Goal: Information Seeking & Learning: Check status

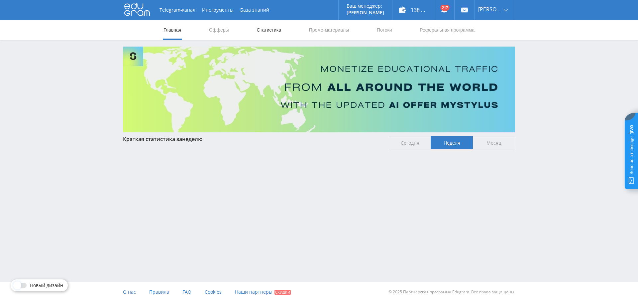
click at [272, 32] on link "Статистика" at bounding box center [269, 30] width 26 height 20
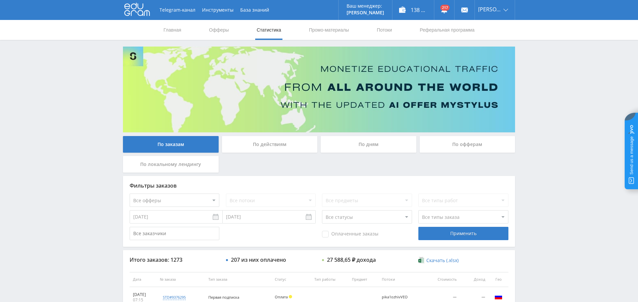
click at [369, 143] on div "По дням" at bounding box center [369, 144] width 96 height 17
click at [0, 0] on input "По дням" at bounding box center [0, 0] width 0 height 0
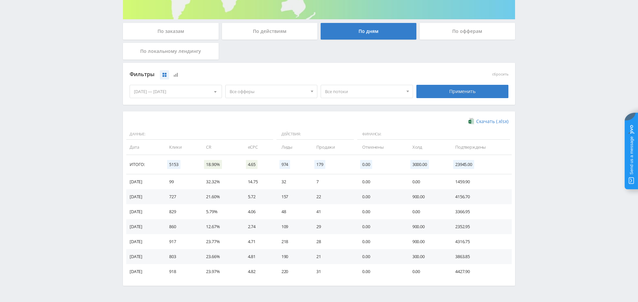
scroll to position [111, 0]
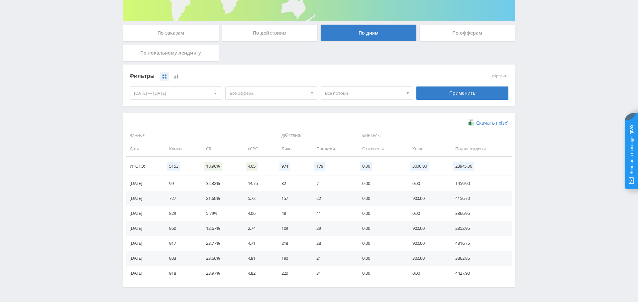
click at [280, 88] on span "Все офферы" at bounding box center [269, 93] width 78 height 13
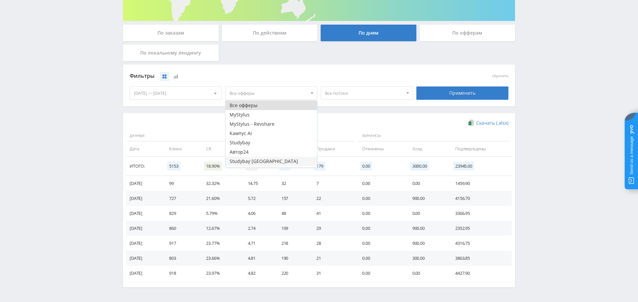
scroll to position [8, 0]
click at [264, 164] on button "Study AI (RevShare)" at bounding box center [272, 162] width 92 height 9
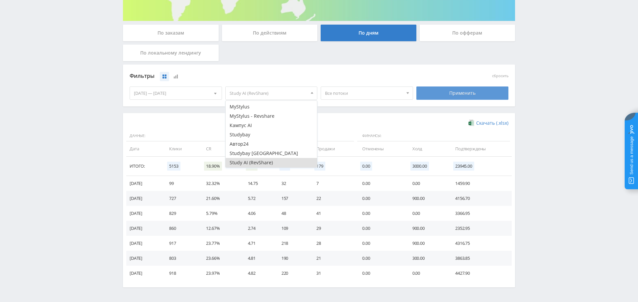
click at [464, 94] on div "Применить" at bounding box center [462, 92] width 92 height 13
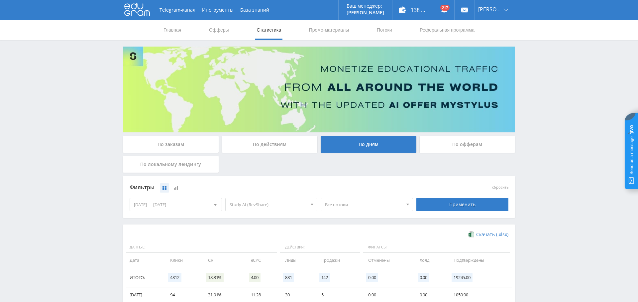
scroll to position [133, 0]
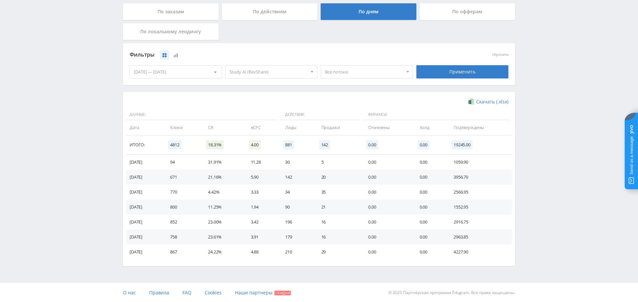
click at [184, 70] on div "[DATE] — [DATE]" at bounding box center [176, 71] width 92 height 13
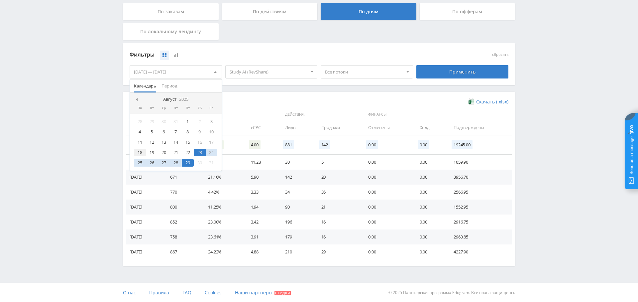
click at [142, 152] on div "18" at bounding box center [140, 153] width 12 height 8
click at [189, 163] on div "29" at bounding box center [188, 163] width 12 height 8
click at [358, 90] on div "Фильтры сбросить 18.08.2025 — 29.08.2025 Календарь Период Август, 2025 Пн Вт Ср…" at bounding box center [319, 67] width 392 height 49
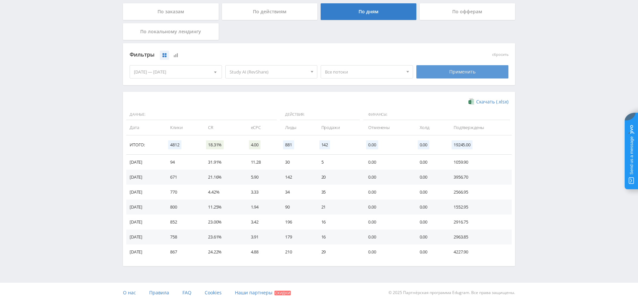
click at [475, 74] on div "Применить" at bounding box center [462, 71] width 92 height 13
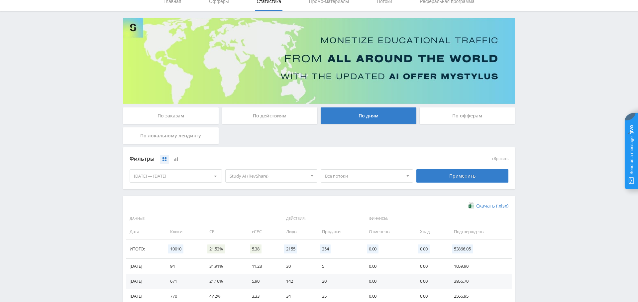
scroll to position [0, 0]
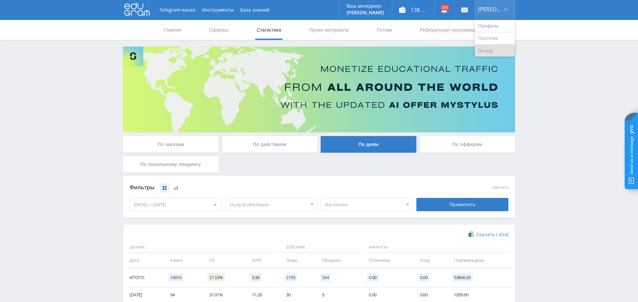
click at [492, 47] on link "Выход" at bounding box center [495, 51] width 40 height 12
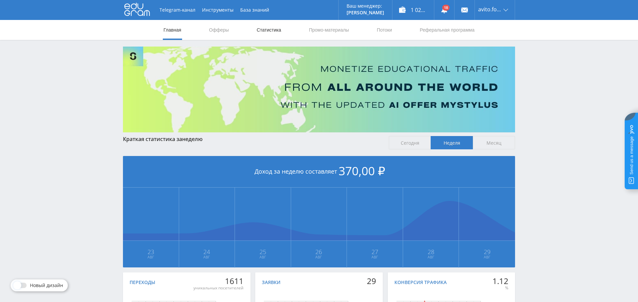
click at [268, 31] on link "Статистика" at bounding box center [269, 30] width 26 height 20
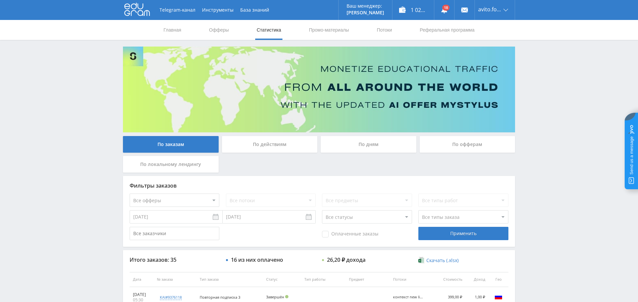
click at [374, 143] on div "По дням" at bounding box center [369, 144] width 96 height 17
click at [0, 0] on input "По дням" at bounding box center [0, 0] width 0 height 0
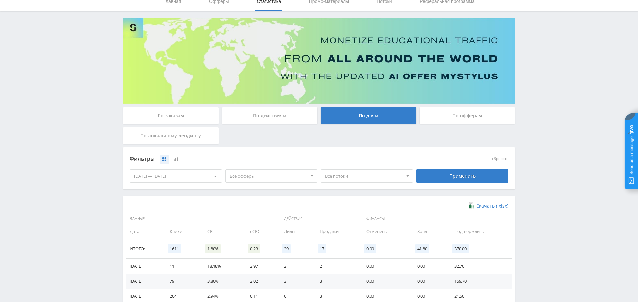
scroll to position [94, 0]
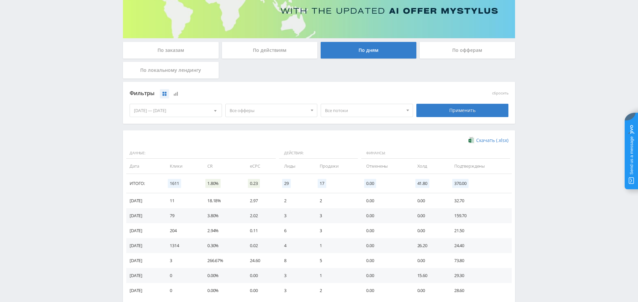
click at [274, 107] on span "Все офферы" at bounding box center [269, 110] width 78 height 13
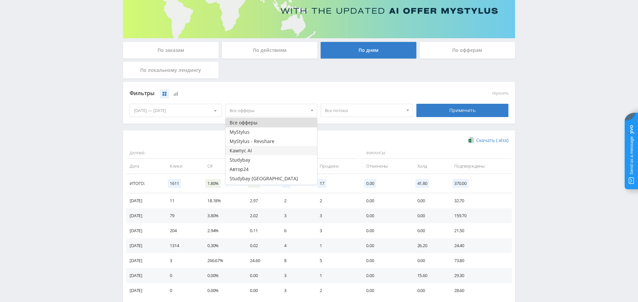
scroll to position [8, 0]
click at [269, 177] on button "Study AI (RevShare)" at bounding box center [272, 179] width 92 height 9
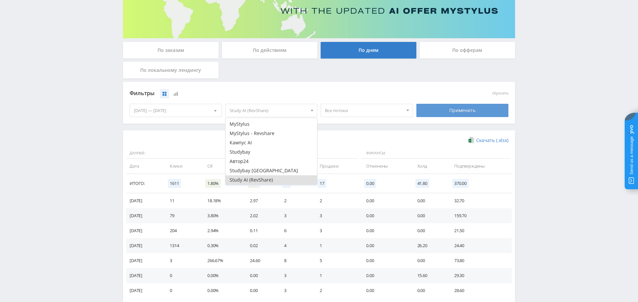
click at [438, 108] on div "Применить" at bounding box center [462, 110] width 92 height 13
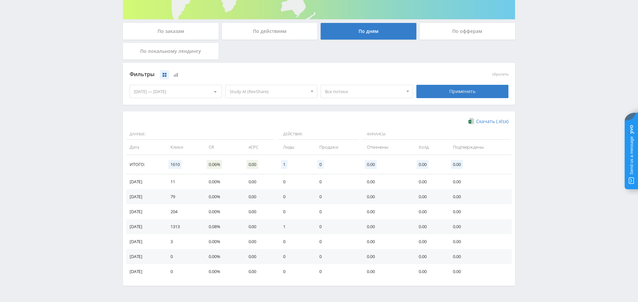
scroll to position [0, 0]
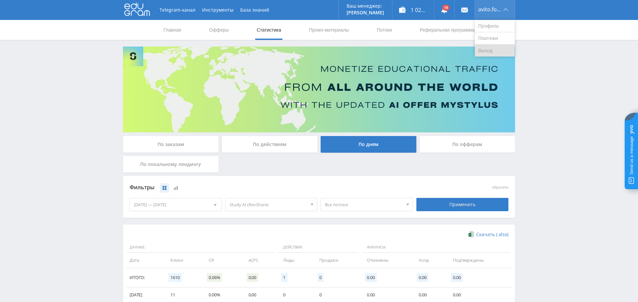
click at [501, 52] on link "Выход" at bounding box center [495, 51] width 40 height 12
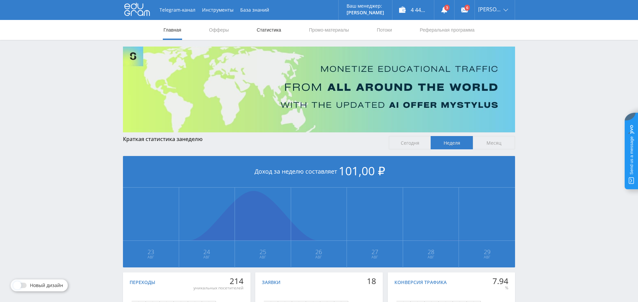
click at [268, 23] on link "Статистика" at bounding box center [269, 30] width 26 height 20
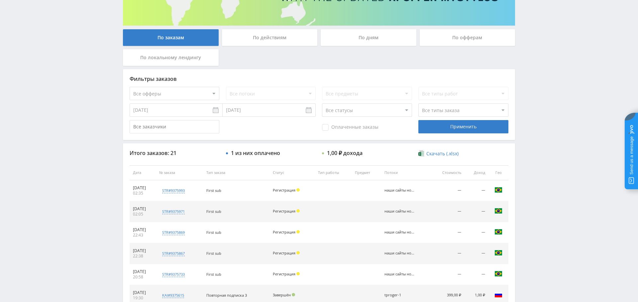
scroll to position [57, 0]
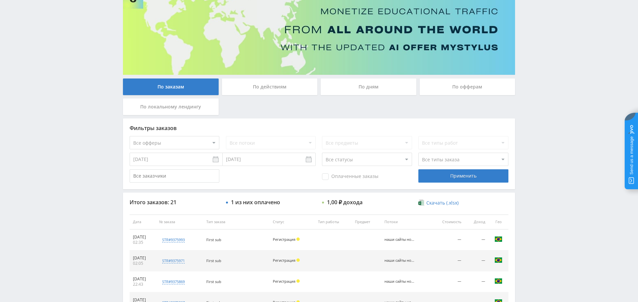
click at [197, 144] on select "Все офферы MyStylus MyStylus - Revshare Кампус AI Studybay Автор24 Studybay Bra…" at bounding box center [175, 142] width 90 height 13
select select "376"
click at [468, 174] on div "Применить" at bounding box center [463, 175] width 90 height 13
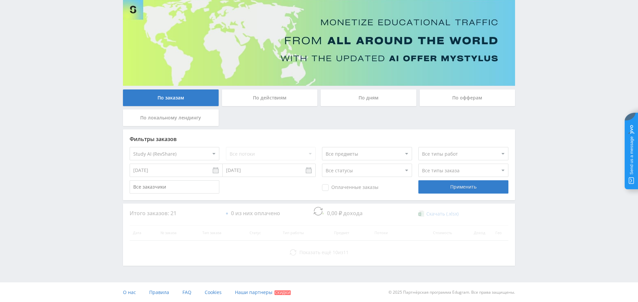
scroll to position [0, 0]
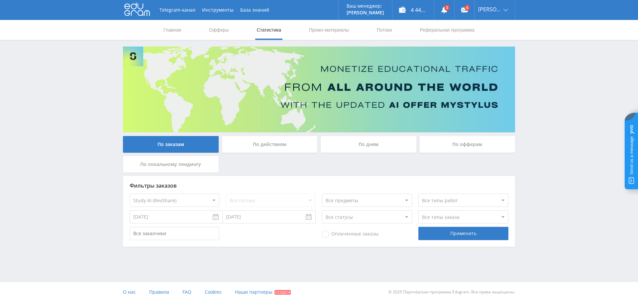
click at [183, 197] on select "Все офферы MyStylus MyStylus - Revshare Кампус AI Studybay Автор24 Studybay Bra…" at bounding box center [175, 199] width 90 height 13
select select "339"
click at [461, 232] on div "Применить" at bounding box center [463, 233] width 90 height 13
click at [191, 195] on select "Все офферы MyStylus MyStylus - Revshare Кампус AI Studybay Автор24 Studybay Bra…" at bounding box center [175, 199] width 90 height 13
click at [479, 233] on div "Применить" at bounding box center [463, 233] width 90 height 13
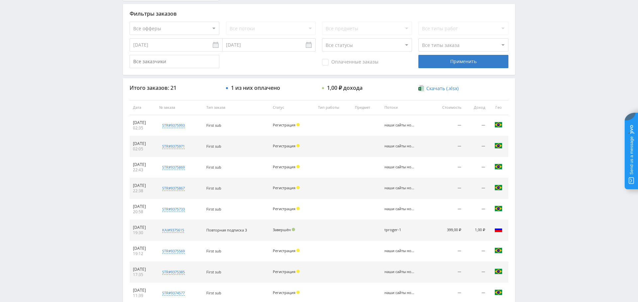
scroll to position [160, 0]
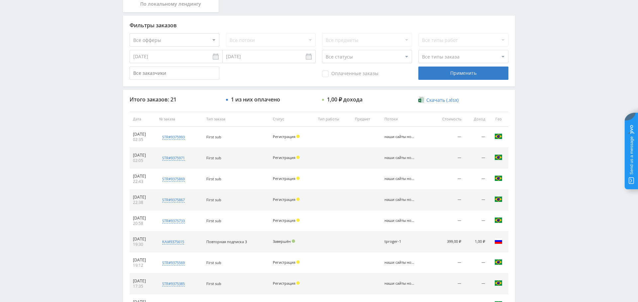
click at [178, 37] on select "Все офферы MyStylus MyStylus - Revshare Кампус AI Studybay Автор24 Studybay Bra…" at bounding box center [175, 39] width 90 height 13
select select "341"
click at [248, 40] on select "Все потоки Бегемот АИ наши сайты новый бот Тони aiforthat агрегаторы default" at bounding box center [271, 39] width 90 height 13
click at [463, 74] on div "Применить" at bounding box center [463, 72] width 90 height 13
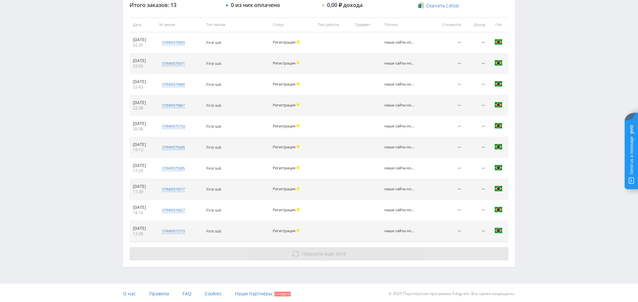
click at [318, 254] on span "Показать ещё" at bounding box center [318, 253] width 32 height 6
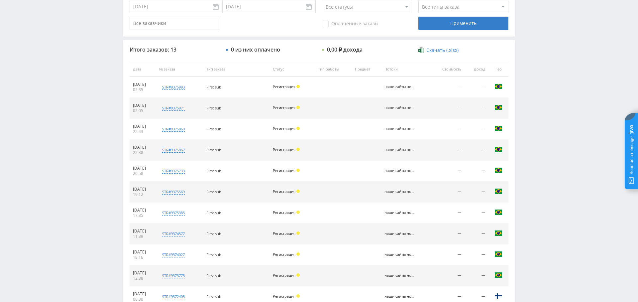
scroll to position [120, 0]
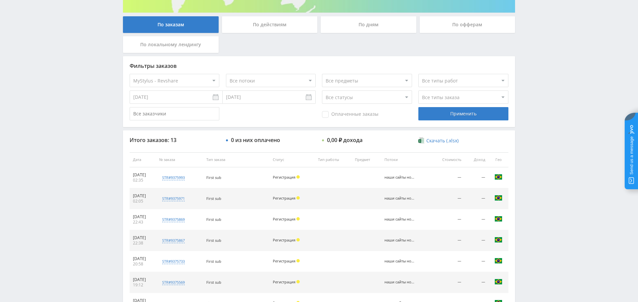
click at [151, 78] on select "Все офферы MyStylus MyStylus - Revshare Кампус AI Studybay Автор24 Studybay Bra…" at bounding box center [175, 80] width 90 height 13
select select "3"
click at [453, 111] on div "Применить" at bounding box center [463, 113] width 90 height 13
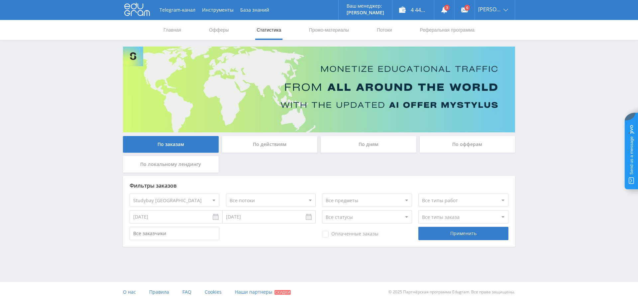
scroll to position [0, 0]
click at [265, 199] on select "Все потоки default" at bounding box center [271, 199] width 90 height 13
click at [163, 197] on select "Все офферы MyStylus MyStylus - Revshare Кампус AI Studybay Автор24 Studybay Bra…" at bounding box center [175, 199] width 90 height 13
select select "2"
click at [440, 233] on div "Применить" at bounding box center [463, 233] width 90 height 13
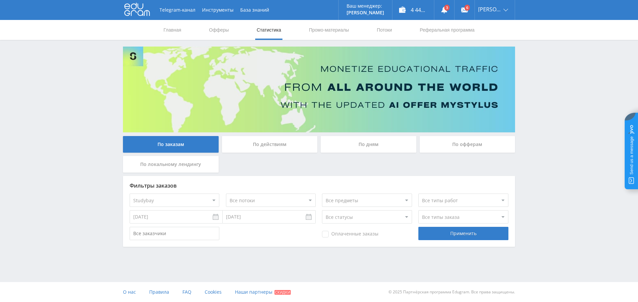
click at [384, 145] on div "По дням" at bounding box center [369, 144] width 96 height 17
click at [0, 0] on input "По дням" at bounding box center [0, 0] width 0 height 0
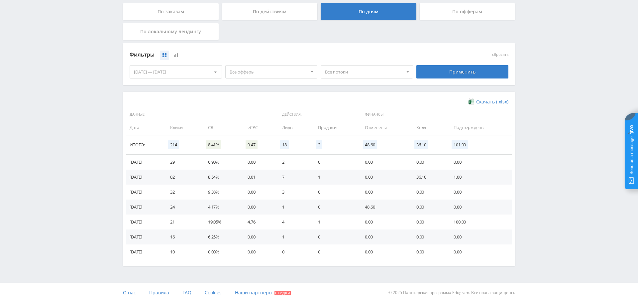
scroll to position [78, 0]
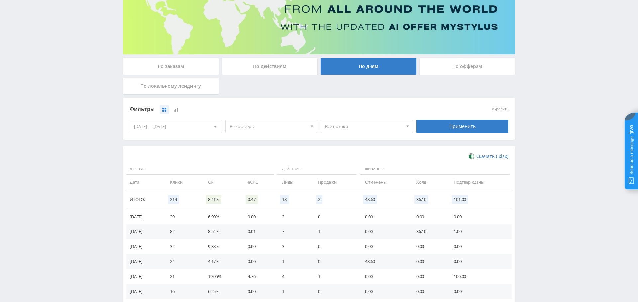
click at [249, 127] on span "Все офферы" at bounding box center [269, 126] width 78 height 13
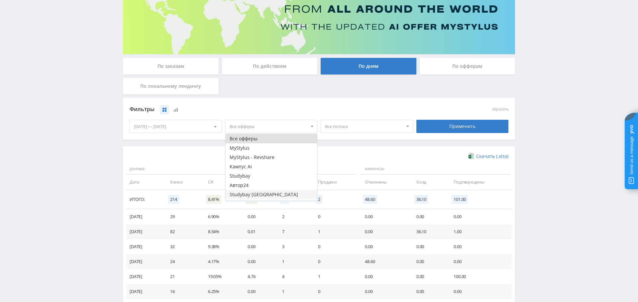
scroll to position [8, 0]
click at [252, 168] on button "Studybay" at bounding box center [272, 167] width 92 height 9
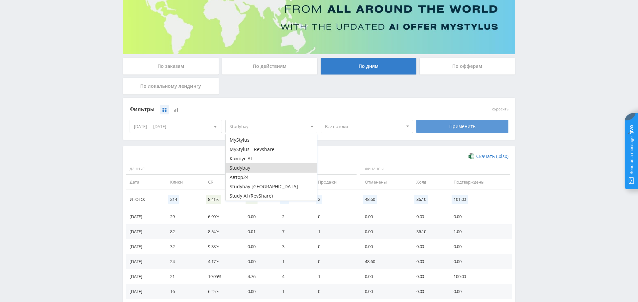
click at [488, 124] on div "Применить" at bounding box center [462, 126] width 92 height 13
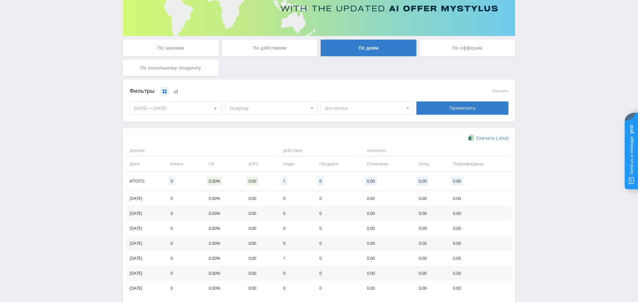
scroll to position [97, 0]
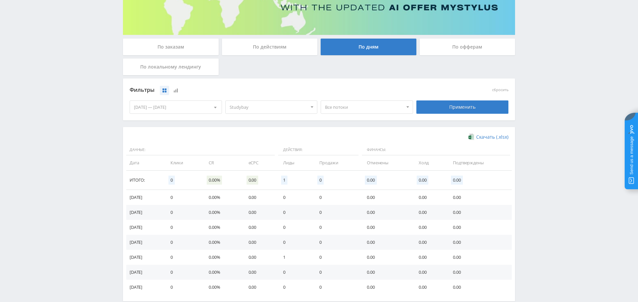
click at [269, 106] on span "Studybay" at bounding box center [269, 107] width 78 height 13
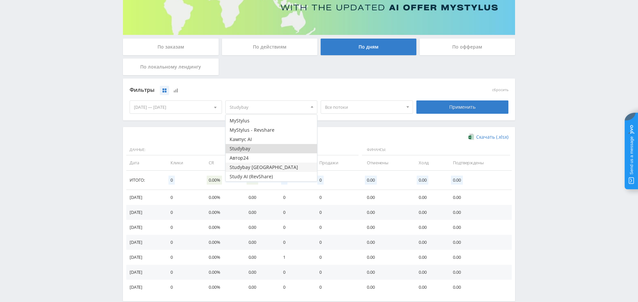
click at [270, 167] on button "Studybay [GEOGRAPHIC_DATA]" at bounding box center [272, 167] width 92 height 9
click at [453, 106] on div "Применить" at bounding box center [462, 106] width 92 height 13
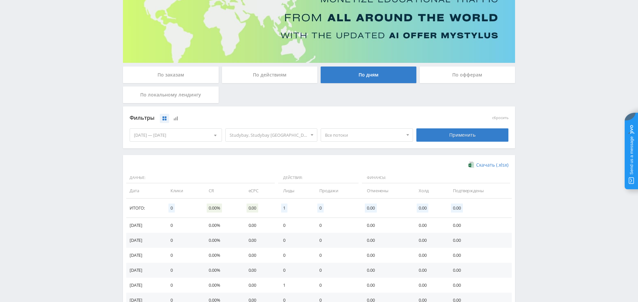
scroll to position [103, 0]
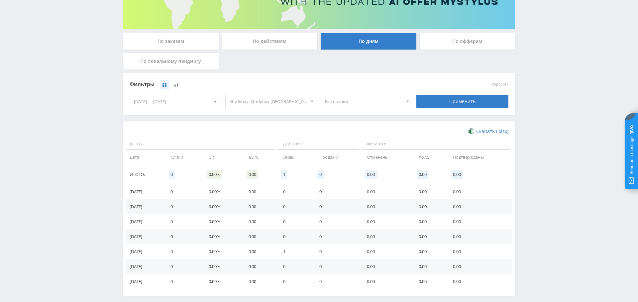
click at [270, 99] on span "Studybay, Studybay Brazil" at bounding box center [269, 101] width 78 height 13
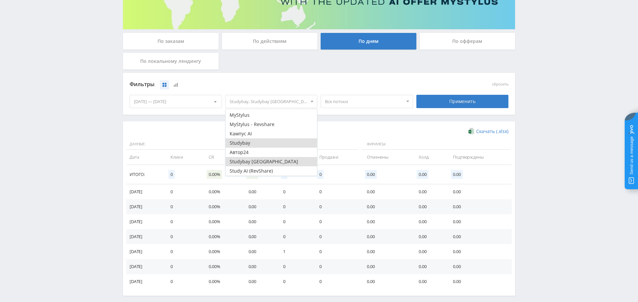
click at [268, 146] on button "Studybay" at bounding box center [272, 142] width 92 height 9
click at [268, 160] on button "Studybay [GEOGRAPHIC_DATA]" at bounding box center [272, 161] width 92 height 9
click at [265, 124] on button "MyStylus - Revshare" at bounding box center [272, 124] width 92 height 9
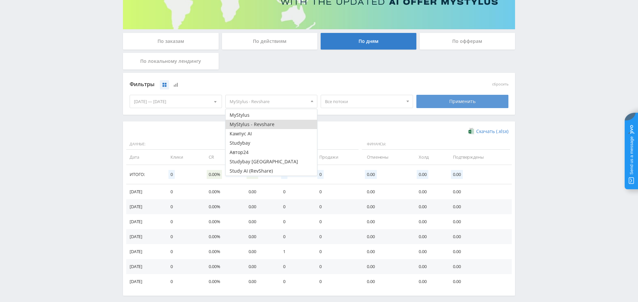
click at [488, 105] on div "Применить" at bounding box center [462, 101] width 92 height 13
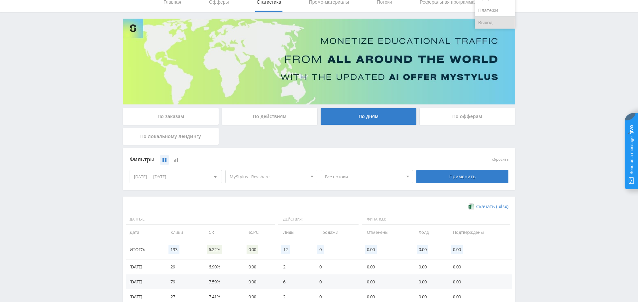
scroll to position [0, 0]
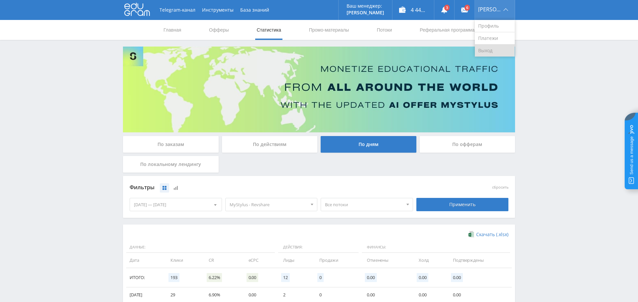
click at [496, 53] on link "Выход" at bounding box center [495, 51] width 40 height 12
